Goal: Communication & Community: Answer question/provide support

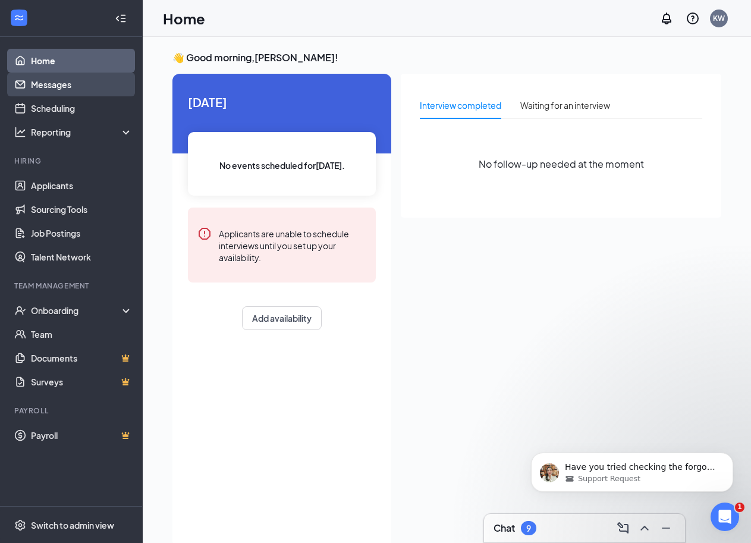
click at [61, 86] on link "Messages" at bounding box center [82, 85] width 102 height 24
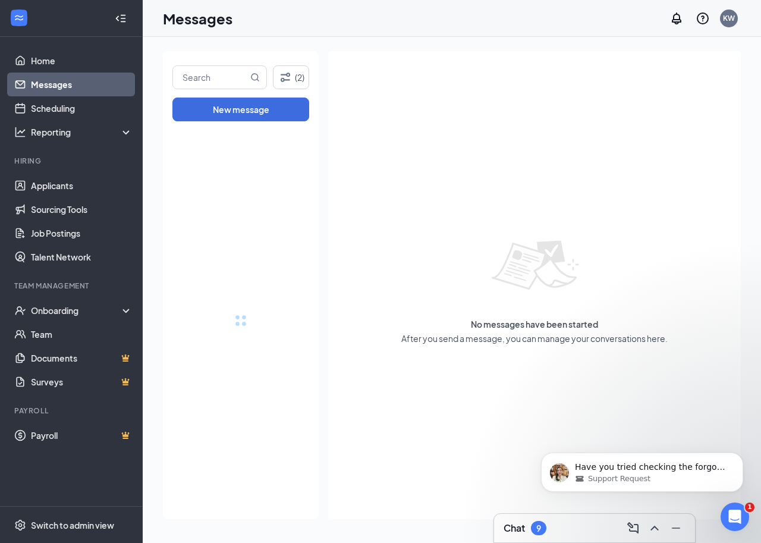
click at [63, 83] on link "Messages" at bounding box center [82, 85] width 102 height 24
click at [63, 84] on link "Messages" at bounding box center [82, 85] width 102 height 24
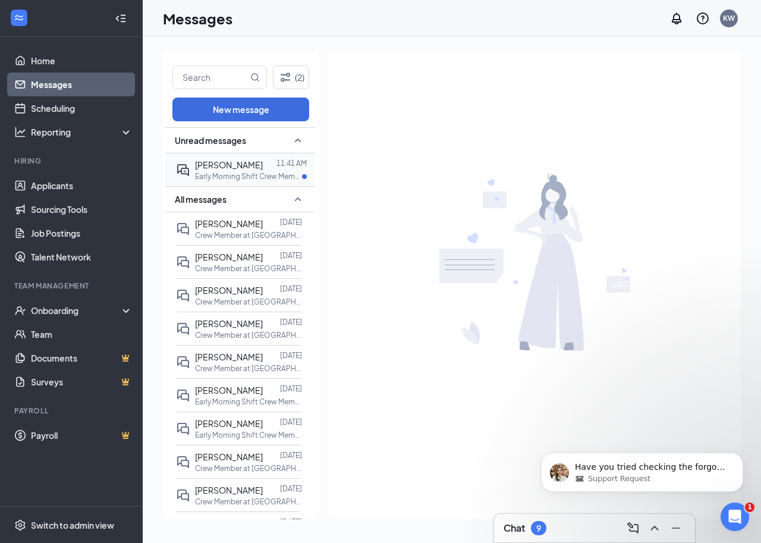
click at [240, 166] on span "Amina Abdulle" at bounding box center [229, 164] width 68 height 11
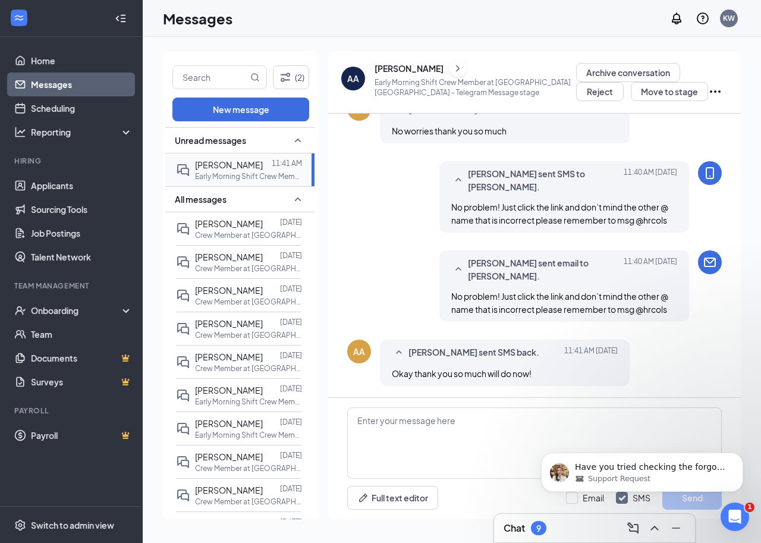
scroll to position [488, 0]
click at [642, 476] on div "Support Request" at bounding box center [651, 478] width 153 height 11
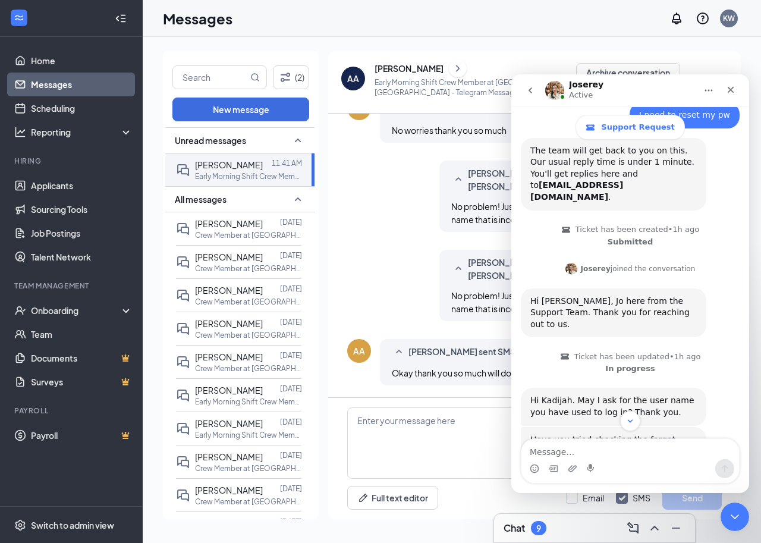
scroll to position [101, 0]
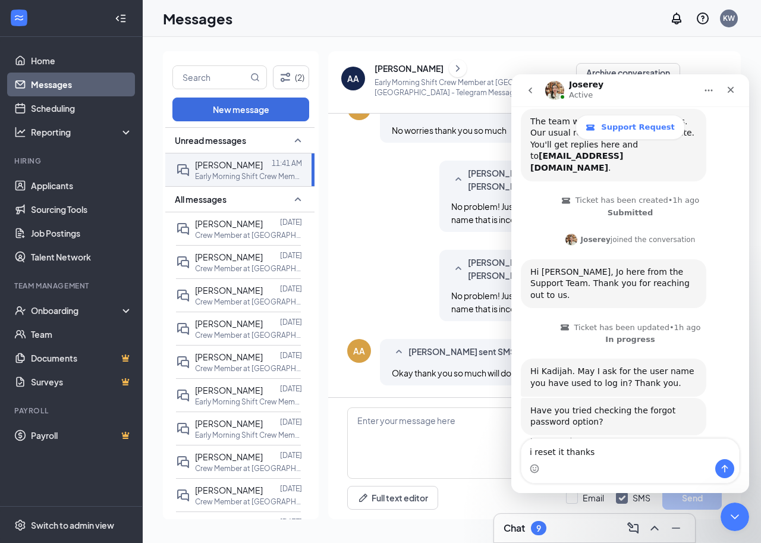
type textarea "i reset it thanks"
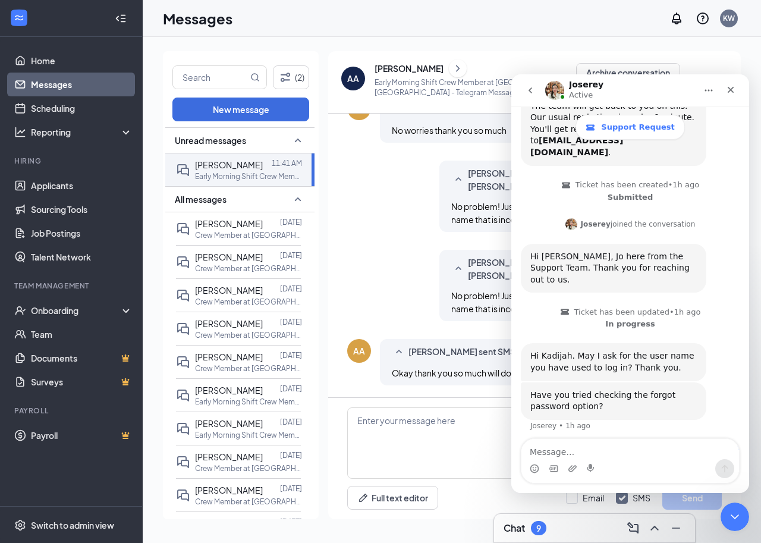
scroll to position [136, 0]
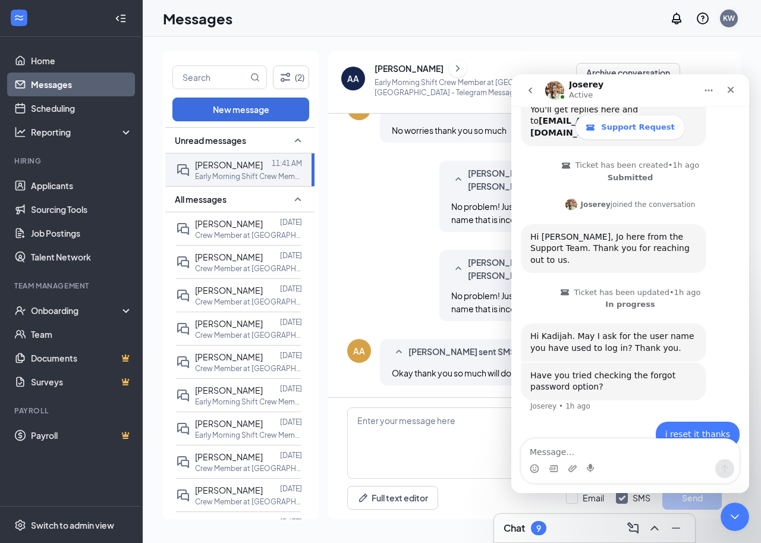
click at [726, 18] on div "KW" at bounding box center [729, 18] width 12 height 10
click at [726, 19] on div "KW" at bounding box center [729, 18] width 12 height 10
click at [729, 9] on div "KW" at bounding box center [729, 19] width 24 height 24
click at [730, 18] on div "KW" at bounding box center [729, 18] width 12 height 10
click at [677, 20] on icon "Notifications" at bounding box center [677, 18] width 10 height 12
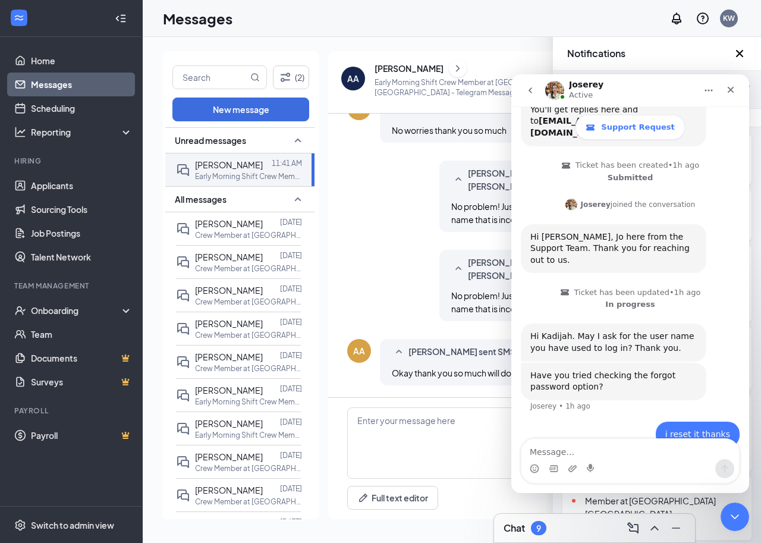
click at [742, 53] on icon "Cross" at bounding box center [739, 53] width 14 height 14
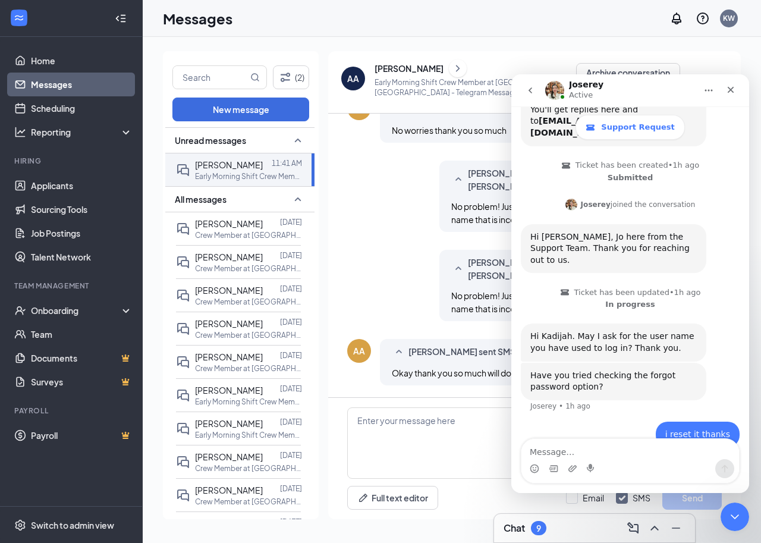
click at [742, 53] on div "(2) New message Unread messages Amina Abdulle 11:41 AM Early Morning Shift Crew…" at bounding box center [452, 290] width 618 height 506
click at [730, 93] on icon "Close" at bounding box center [731, 90] width 10 height 10
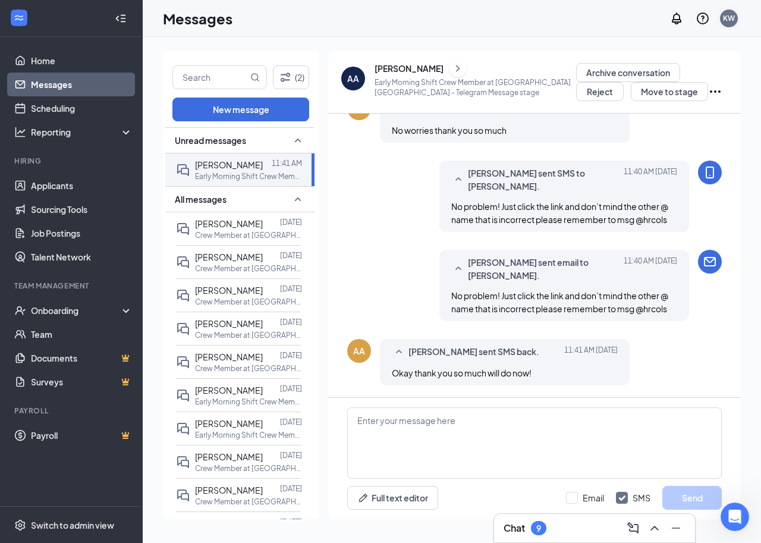
click at [729, 20] on div "KW" at bounding box center [729, 18] width 12 height 10
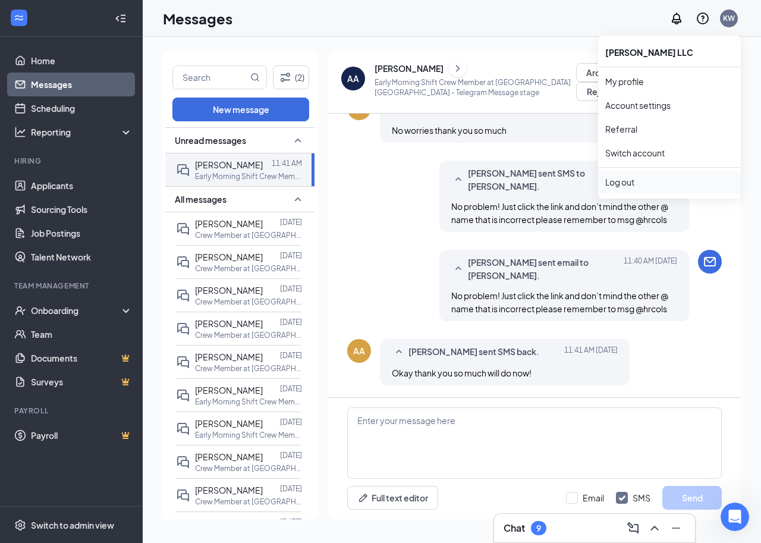
click at [628, 181] on div "Log out" at bounding box center [669, 182] width 128 height 12
